Goal: Task Accomplishment & Management: Use online tool/utility

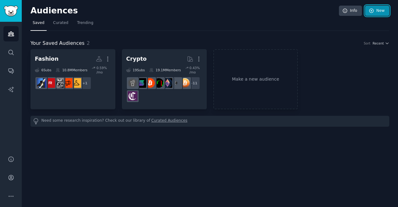
click at [374, 13] on icon at bounding box center [372, 11] width 6 height 6
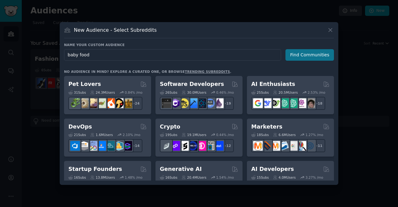
type input "baby food"
click at [298, 55] on button "Find Communities" at bounding box center [310, 55] width 49 height 12
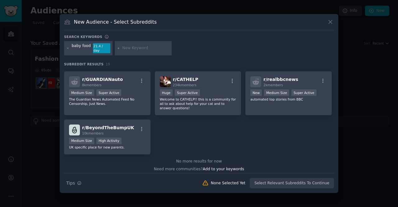
scroll to position [232, 0]
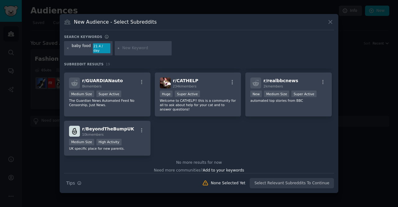
click at [351, 100] on div at bounding box center [199, 103] width 398 height 207
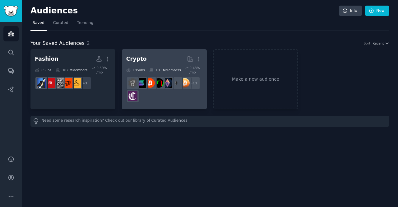
click at [192, 102] on div "+ 11" at bounding box center [164, 90] width 76 height 26
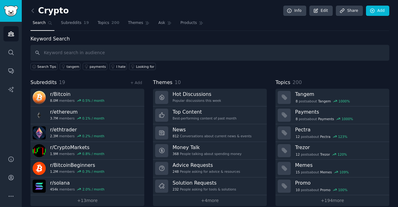
scroll to position [7, 0]
